Goal: Check status

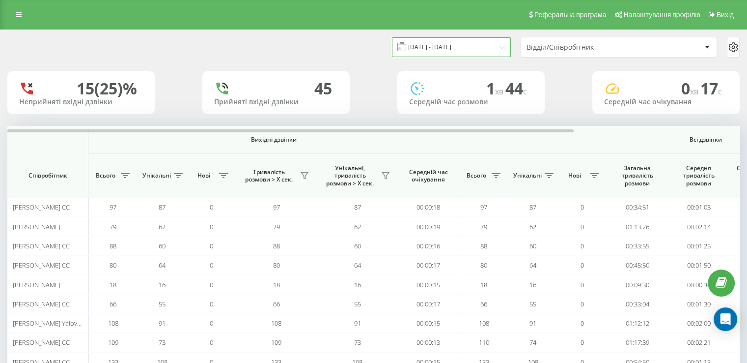
click at [440, 47] on input "[DATE] - [DATE]" at bounding box center [451, 46] width 119 height 19
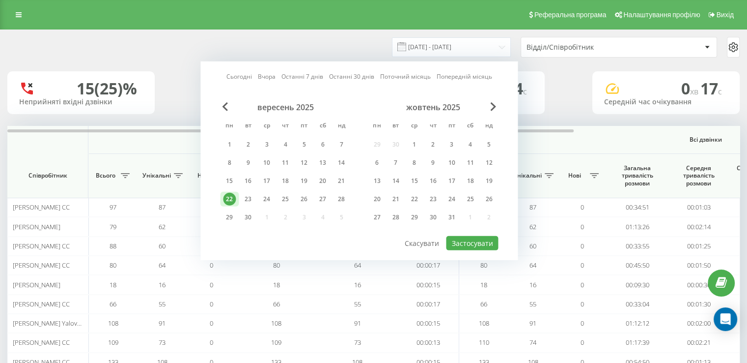
click at [252, 75] on div "Сьогодні Вчора Останні 7 днів Останні 30 днів Поточний місяць Попередній місяць" at bounding box center [359, 77] width 266 height 10
drag, startPoint x: 247, startPoint y: 79, endPoint x: 299, endPoint y: 94, distance: 54.7
click at [246, 79] on link "Сьогодні" at bounding box center [239, 76] width 26 height 9
click at [482, 250] on div "Сьогодні Вчора Останні 7 днів Останні 30 днів Поточний місяць Попередній місяць…" at bounding box center [358, 160] width 317 height 198
click at [480, 242] on button "Застосувати" at bounding box center [472, 243] width 52 height 14
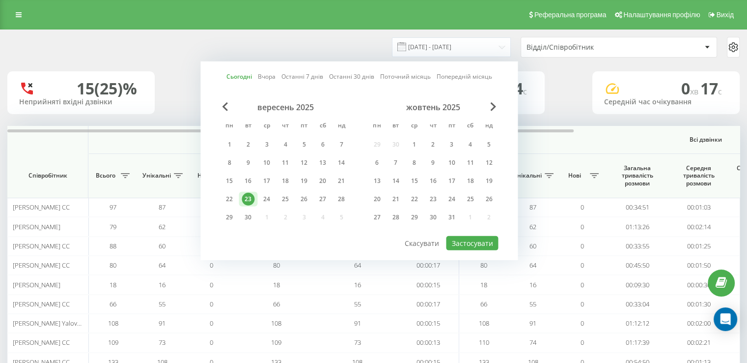
type input "[DATE] - [DATE]"
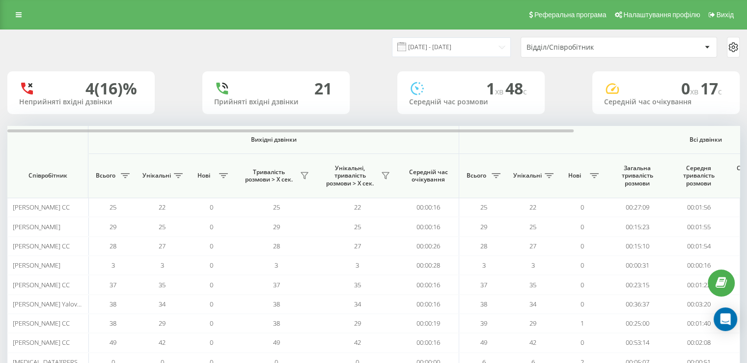
click at [570, 44] on div "Відділ/Співробітник" at bounding box center [585, 47] width 117 height 8
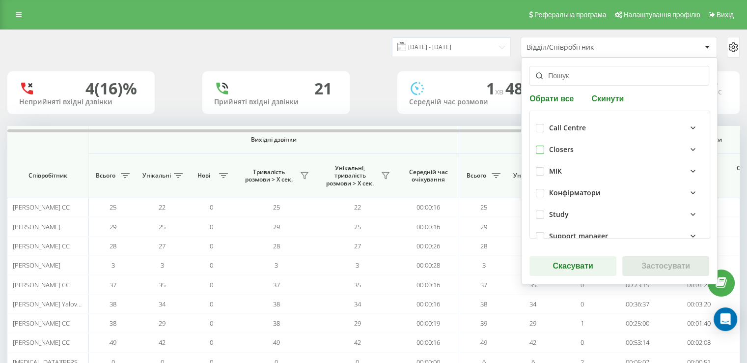
click at [540, 145] on label at bounding box center [540, 145] width 8 height 0
checkbox input "true"
click at [633, 256] on button "Застосувати" at bounding box center [665, 266] width 87 height 20
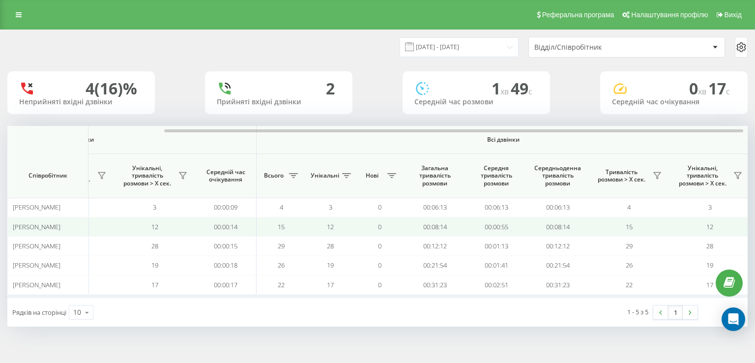
scroll to position [0, 202]
